Goal: Information Seeking & Learning: Learn about a topic

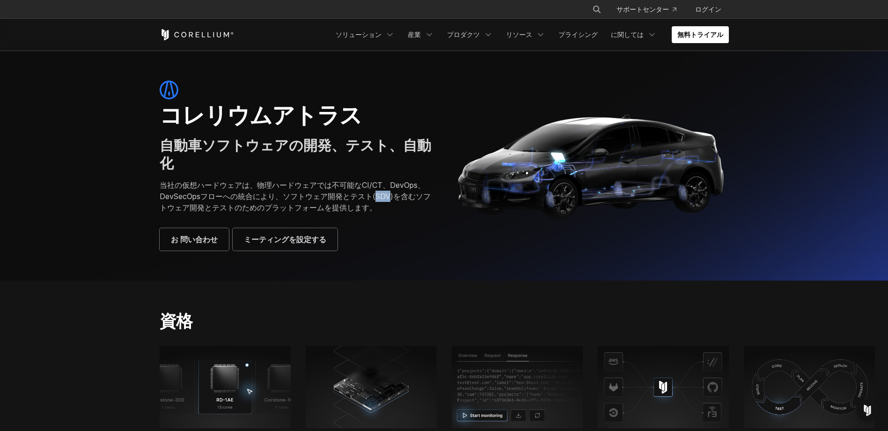
drag, startPoint x: 289, startPoint y: 181, endPoint x: 302, endPoint y: 180, distance: 13.1
click at [302, 180] on p "当社の仮想ハードウェアは、物理ハードウェアでは不可能なCI/CT、DevOps、DevSecOpsフローへの統合により、ソフトウェア開発とテスト(SDV)を含…" at bounding box center [297, 196] width 275 height 34
drag, startPoint x: 289, startPoint y: 178, endPoint x: 302, endPoint y: 179, distance: 12.6
click at [302, 179] on p "当社の仮想ハードウェアは、物理ハードウェアでは不可能なCI/CT、DevOps、DevSecOpsフローへの統合により、ソフトウェア開発とテスト(SDV)を含…" at bounding box center [297, 196] width 275 height 34
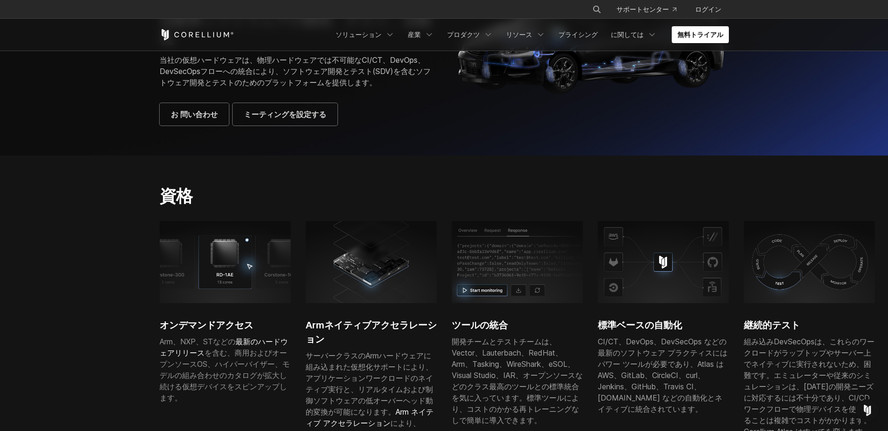
scroll to position [187, 0]
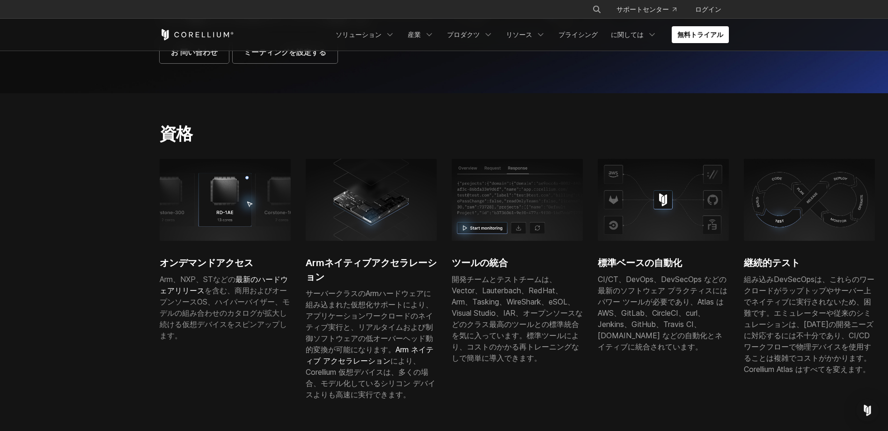
drag, startPoint x: 128, startPoint y: 199, endPoint x: 126, endPoint y: 204, distance: 5.0
click at [126, 204] on section "資格 オンデマンドアクセス Arm、NXP、STなどの 最新のハードウェアリリース を含む、商用およびオープンソースOS、ハイパーバイザー、モデルの組み合わせ…" at bounding box center [444, 294] width 888 height 402
click at [408, 123] on h2 "資格" at bounding box center [346, 133] width 373 height 21
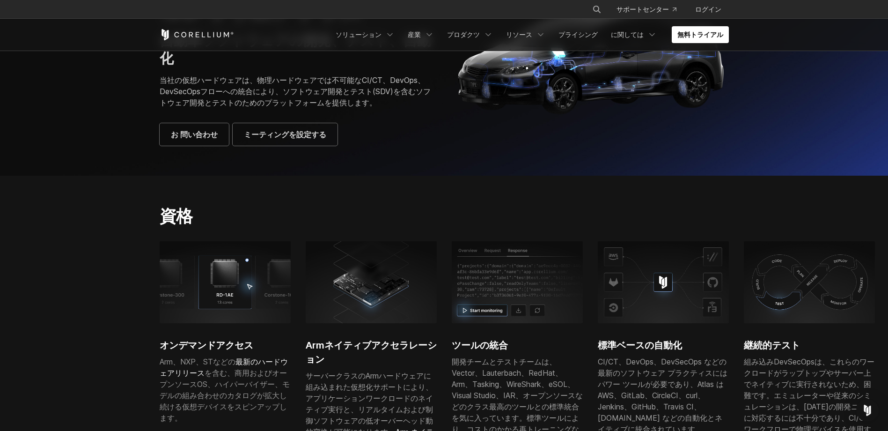
scroll to position [0, 0]
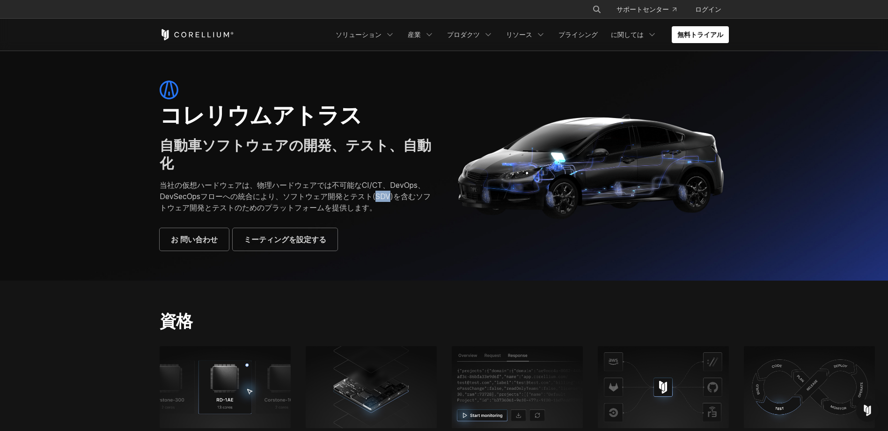
drag, startPoint x: 289, startPoint y: 180, endPoint x: 303, endPoint y: 180, distance: 14.0
click at [303, 180] on p "当社の仮想ハードウェアは、物理ハードウェアでは不可能なCI/CT、DevOps、DevSecOpsフローへの統合により、ソフトウェア開発とテスト(SDV)を含…" at bounding box center [297, 196] width 275 height 34
click at [280, 196] on div "コレリウムアトラス 自動車ソフトウェアの開発、テスト、自動化 当社の仮想ハードウェアは、物理ハードウェアでは不可能なCI/CT、DevOps、DevSecOp…" at bounding box center [297, 165] width 275 height 170
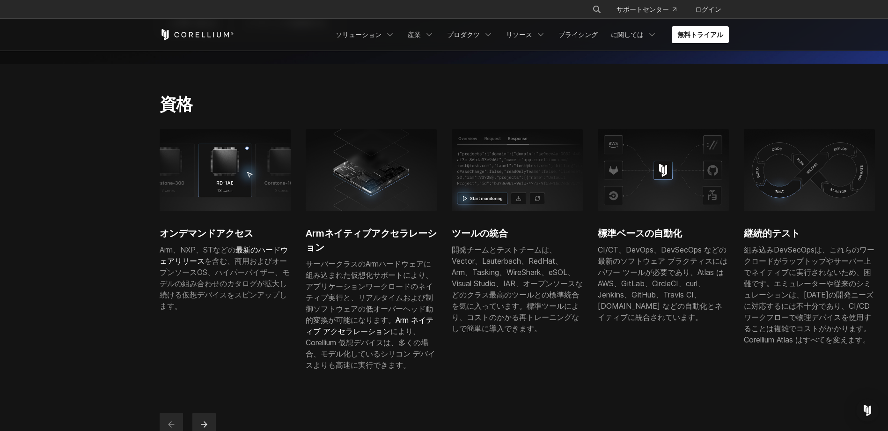
scroll to position [187, 0]
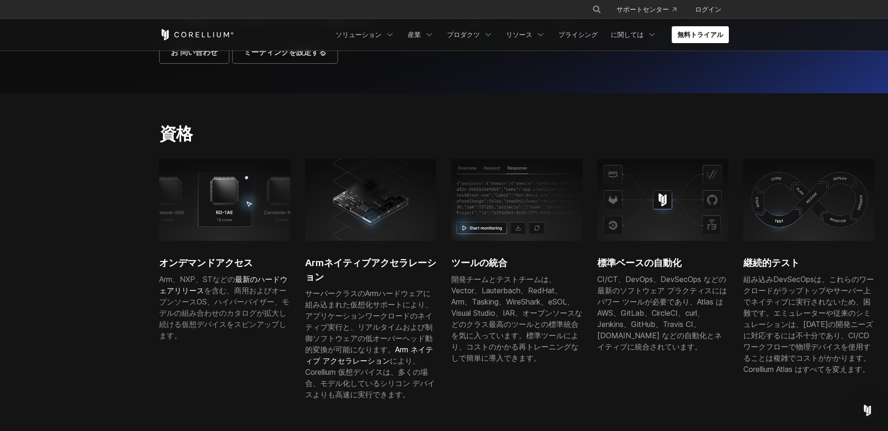
drag, startPoint x: 307, startPoint y: 305, endPoint x: 308, endPoint y: 292, distance: 12.2
click at [307, 304] on font "サーバークラスのArmハードウェアに組み込まれた仮想化サポートにより、アプリケーションワークロードのネイティブ実行と、リアルタイムおよび制御ソフトウェアの低オ…" at bounding box center [370, 343] width 130 height 110
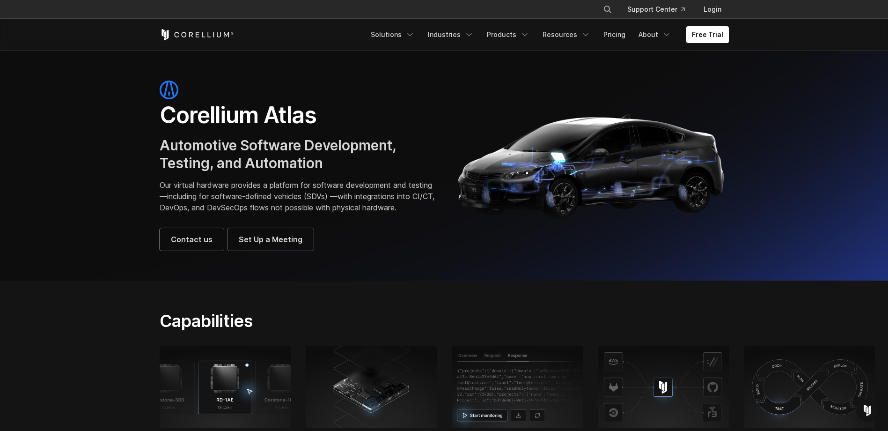
click at [76, 146] on section "Corellium Atlas Automotive Software Development, Testing, and Automation Our vi…" at bounding box center [444, 166] width 888 height 230
click at [139, 166] on section "Corellium Atlas Automotive Software Development, Testing, and Automation Our vi…" at bounding box center [444, 166] width 888 height 230
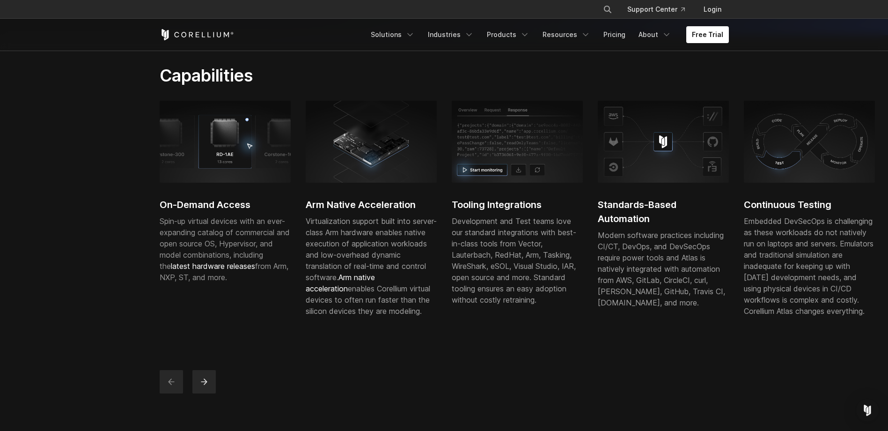
scroll to position [249, 0]
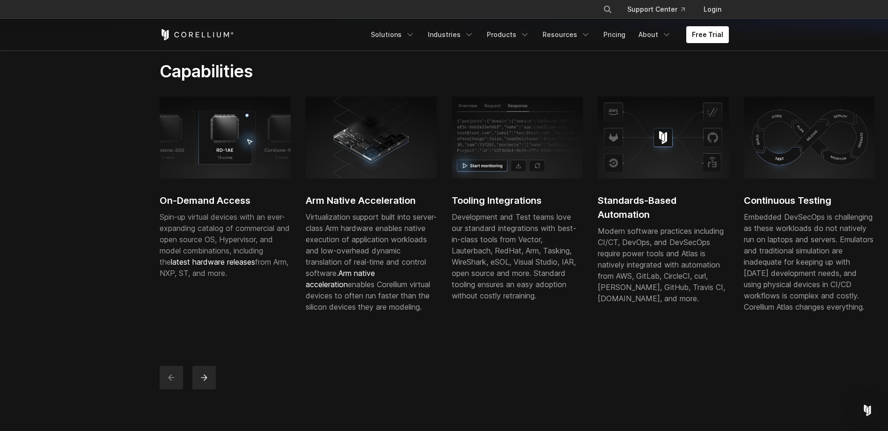
click at [96, 261] on section "Capabilities On-Demand Access Spin-up virtual devices with an ever-expanding ca…" at bounding box center [444, 225] width 888 height 388
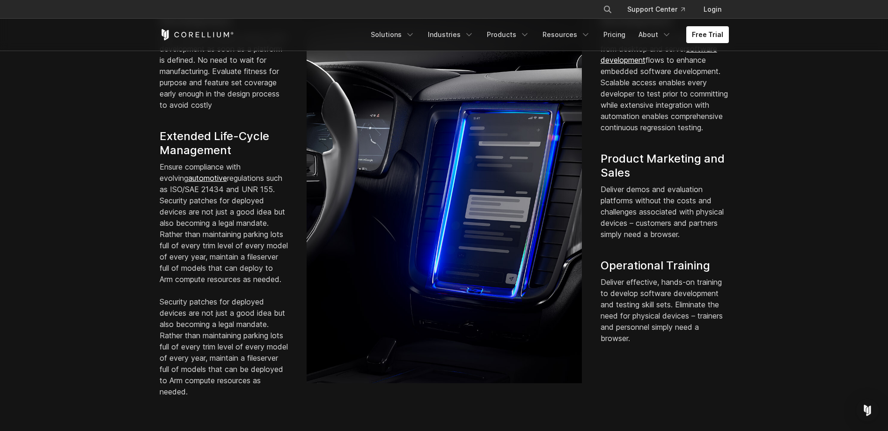
scroll to position [687, 0]
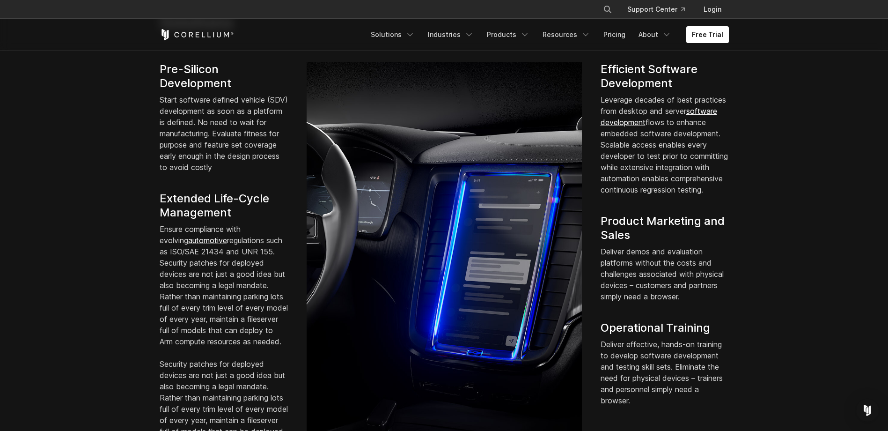
drag, startPoint x: 102, startPoint y: 144, endPoint x: 112, endPoint y: 136, distance: 12.9
click at [112, 136] on section "Solutions Pre-Silicon Development Start software defined vehicle (SDV) developm…" at bounding box center [444, 235] width 888 height 507
drag, startPoint x: 112, startPoint y: 136, endPoint x: 96, endPoint y: 136, distance: 15.9
click at [96, 136] on section "Solutions Pre-Silicon Development Start software defined vehicle (SDV) developm…" at bounding box center [444, 235] width 888 height 507
click at [119, 147] on section "Solutions Pre-Silicon Development Start software defined vehicle (SDV) developm…" at bounding box center [444, 235] width 888 height 507
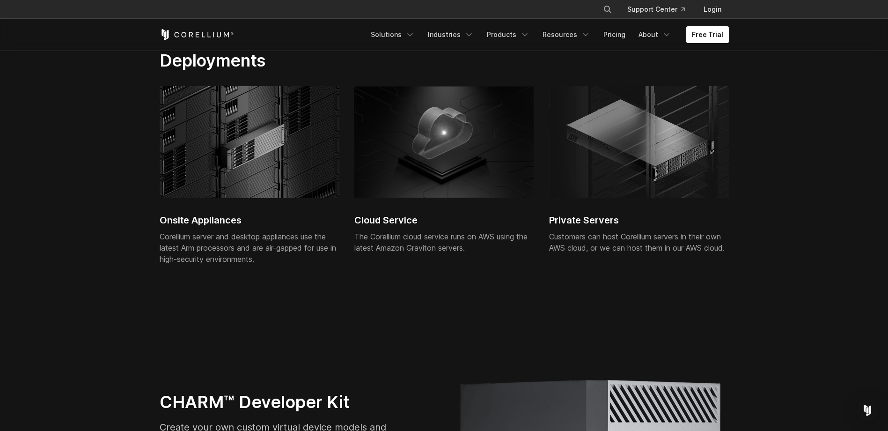
scroll to position [1872, 0]
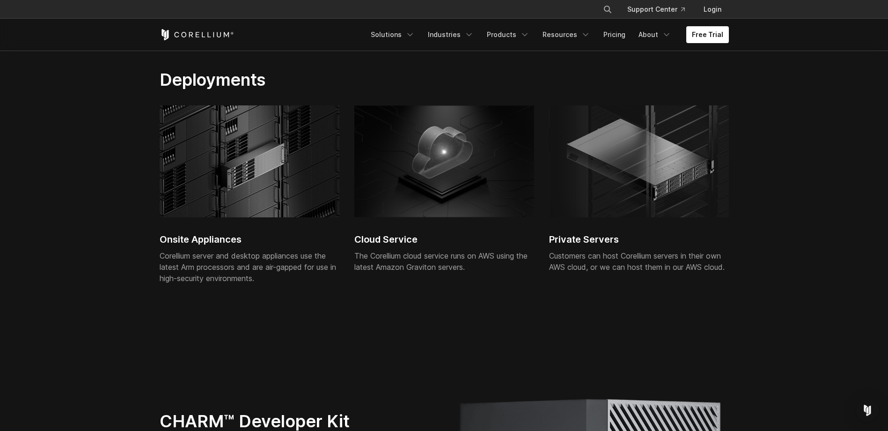
click at [694, 232] on section "Deployments Onsite Appliances Corellium server and desktop appliances use the l…" at bounding box center [444, 193] width 888 height 308
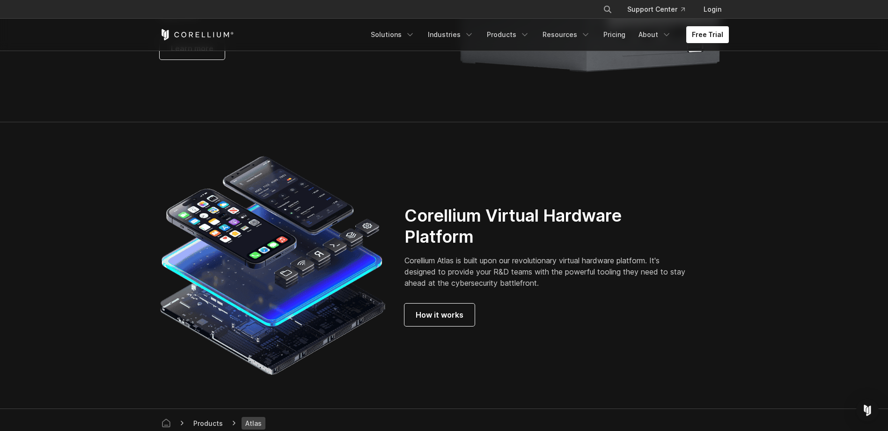
scroll to position [2208, 0]
